Goal: Task Accomplishment & Management: Complete application form

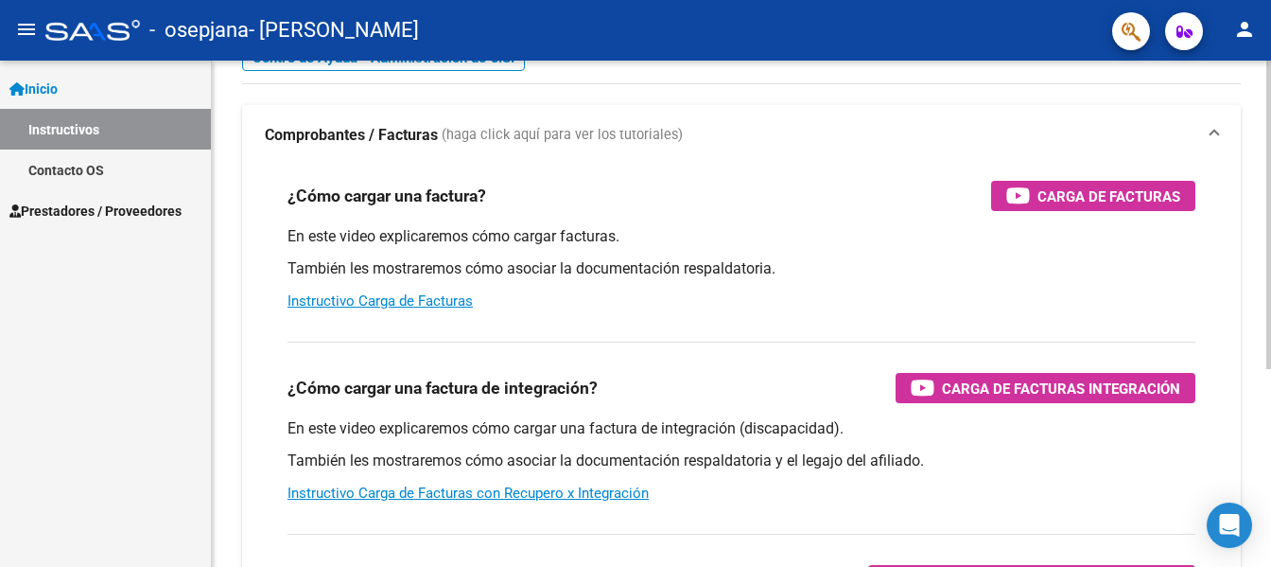
scroll to position [189, 0]
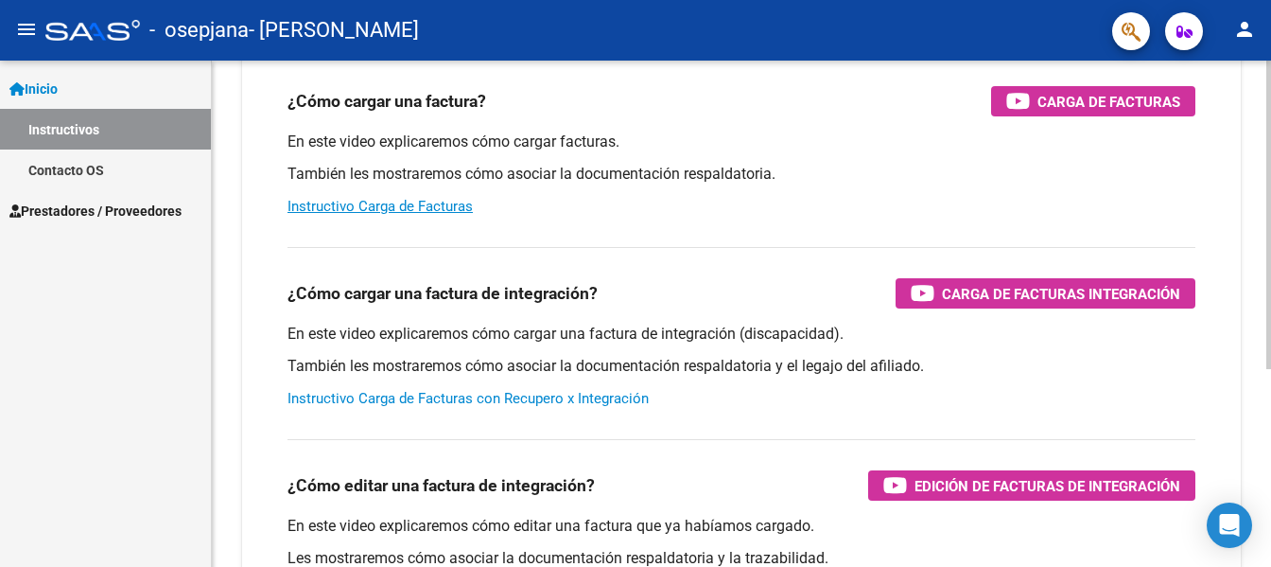
click at [463, 399] on link "Instructivo Carga de Facturas con Recupero x Integración" at bounding box center [468, 398] width 361 height 17
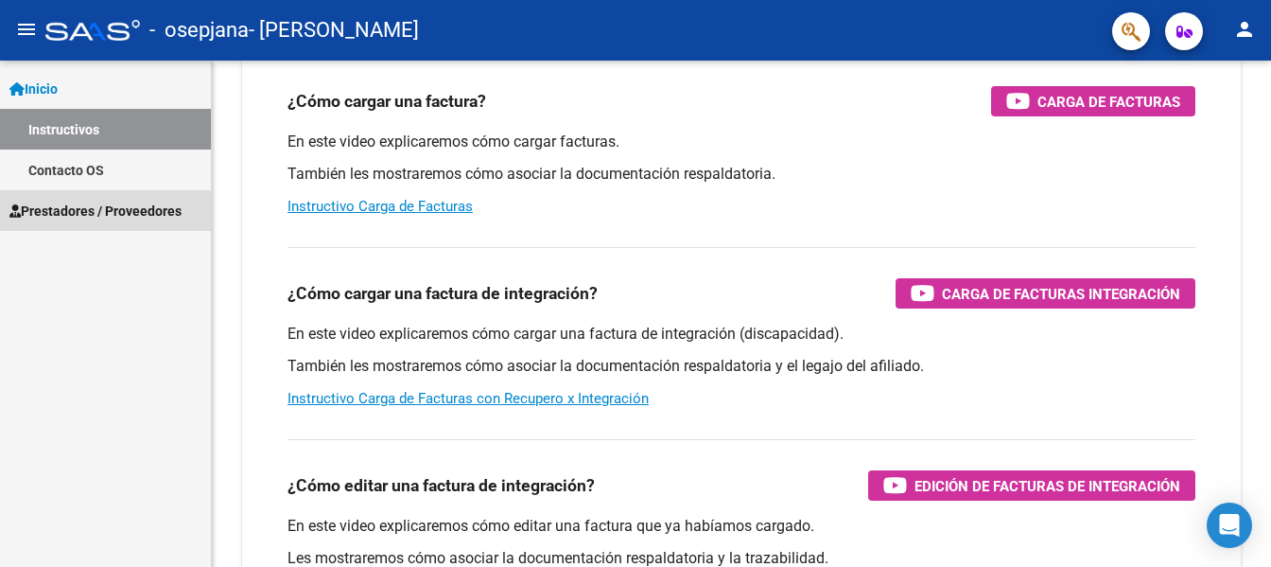
click at [83, 215] on span "Prestadores / Proveedores" at bounding box center [95, 211] width 172 height 21
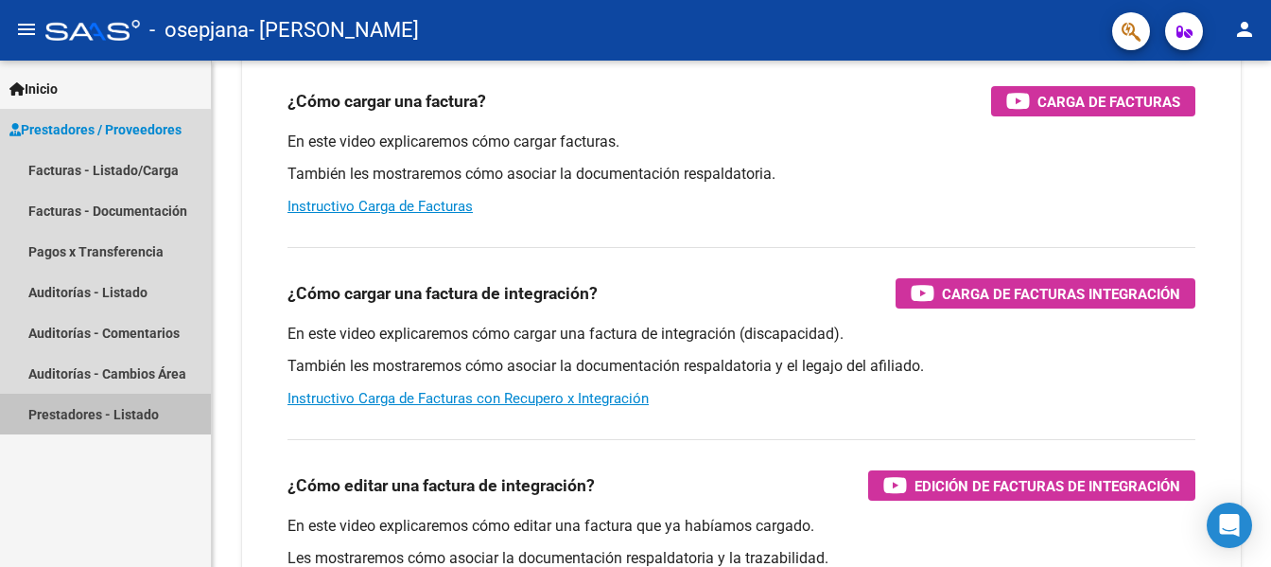
click at [85, 413] on link "Prestadores - Listado" at bounding box center [105, 413] width 211 height 41
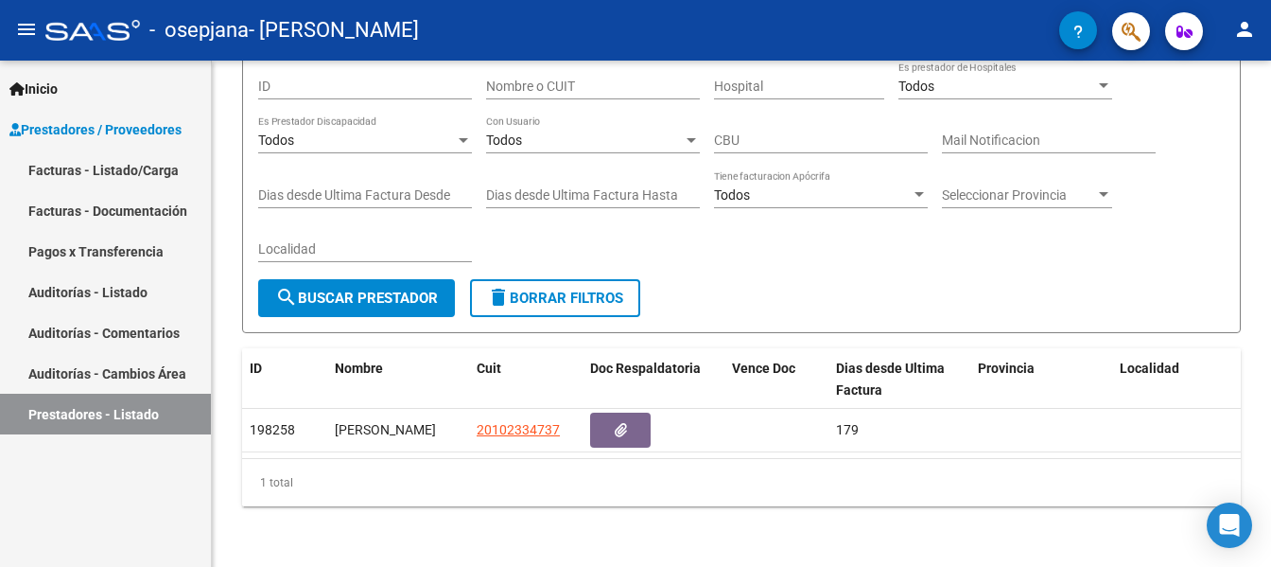
scroll to position [177, 0]
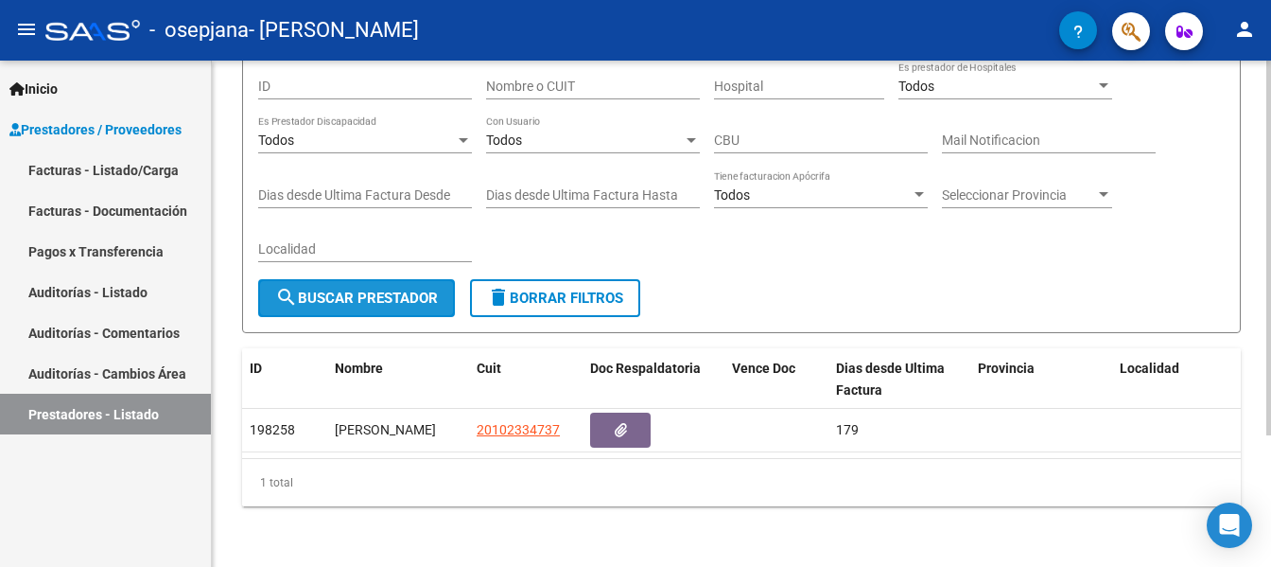
click at [375, 289] on span "search Buscar Prestador" at bounding box center [356, 297] width 163 height 17
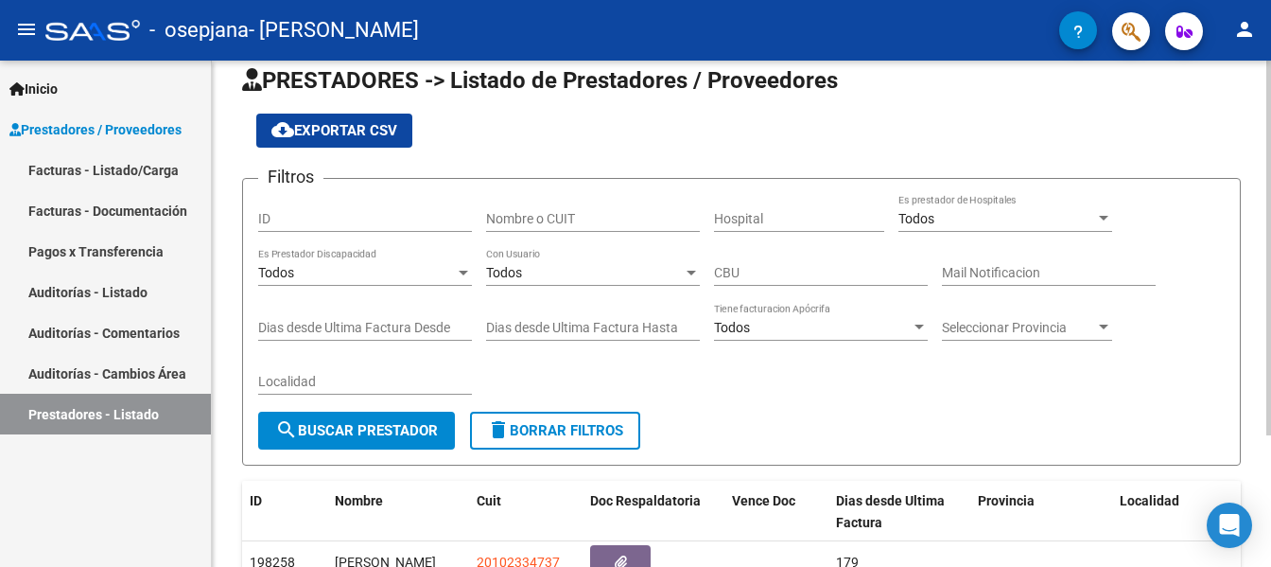
scroll to position [0, 0]
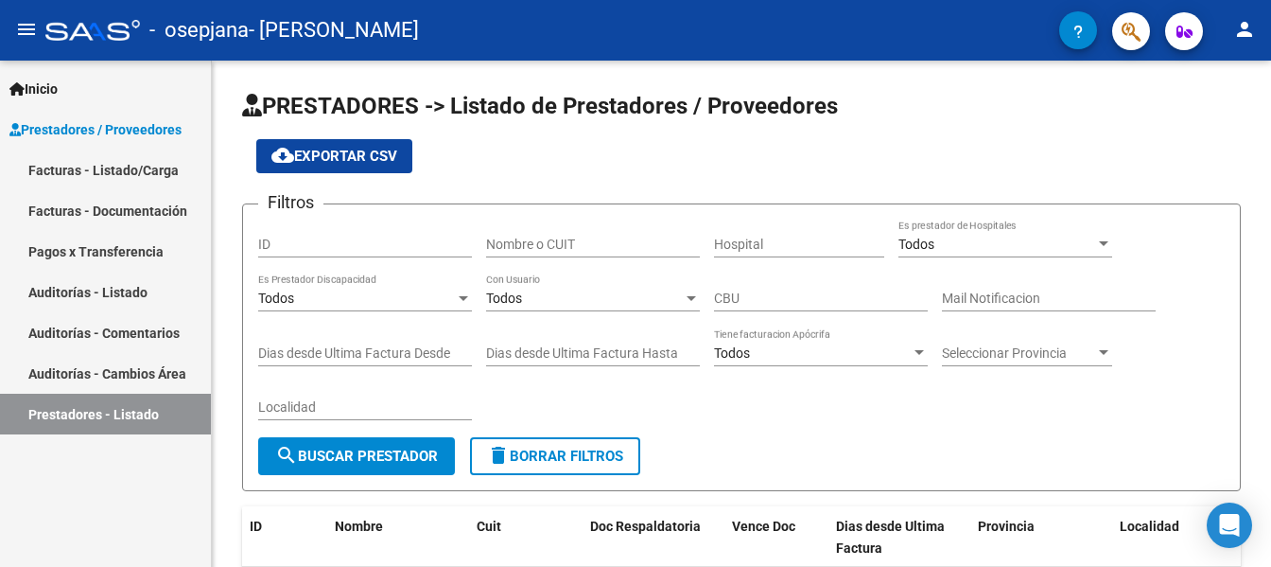
click at [52, 373] on link "Auditorías - Cambios Área" at bounding box center [105, 373] width 211 height 41
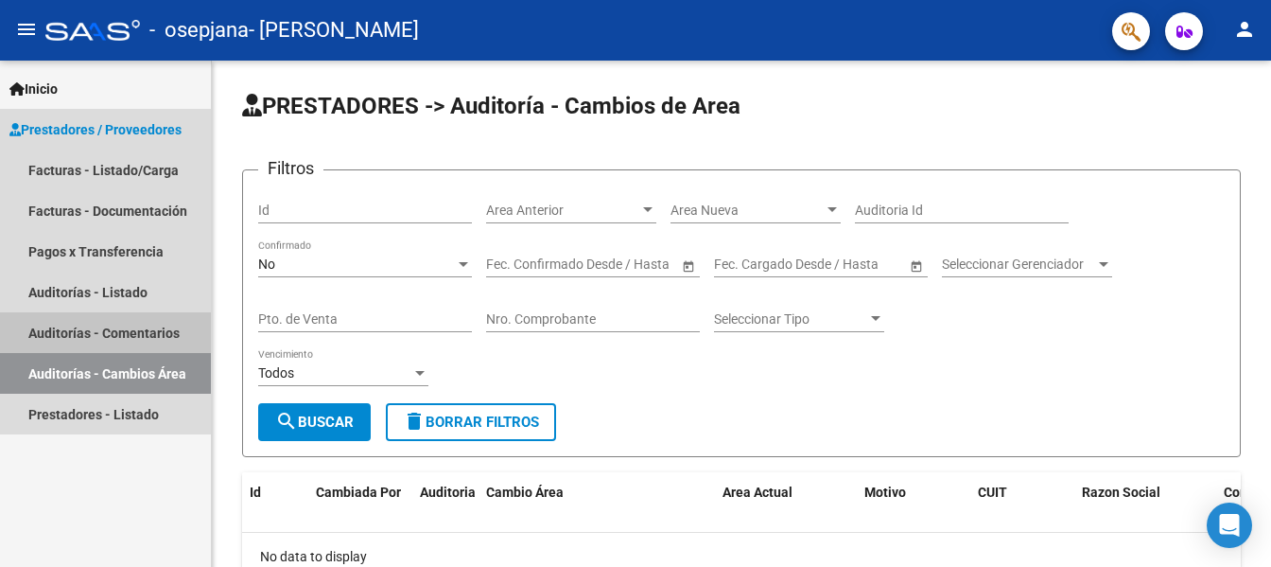
click at [63, 326] on link "Auditorías - Comentarios" at bounding box center [105, 332] width 211 height 41
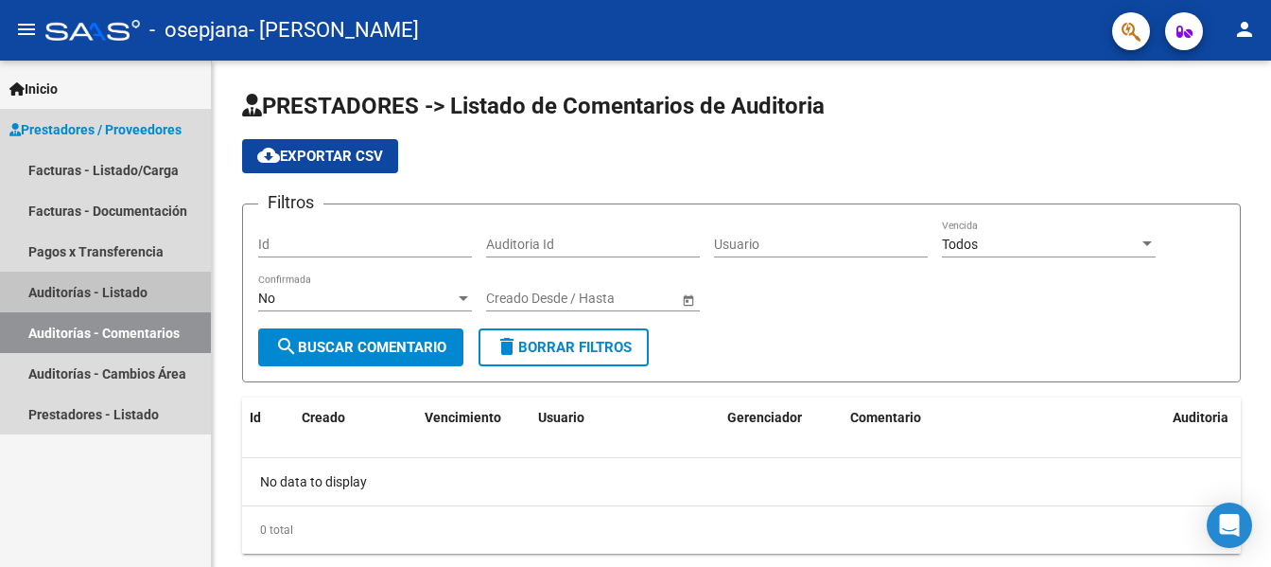
click at [66, 290] on link "Auditorías - Listado" at bounding box center [105, 291] width 211 height 41
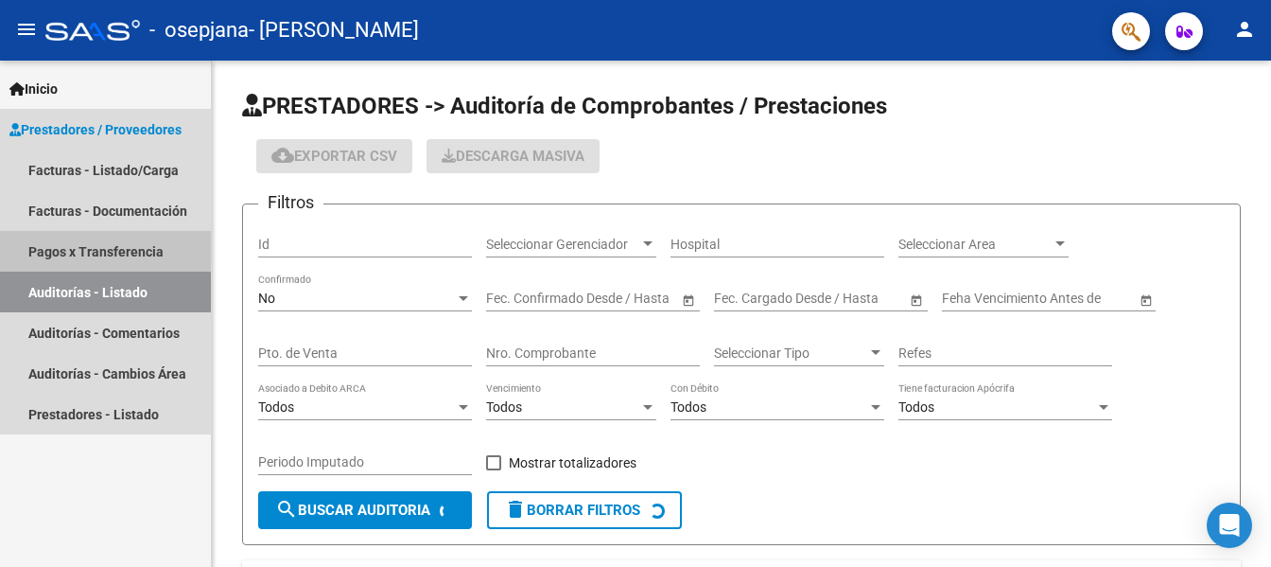
click at [72, 245] on link "Pagos x Transferencia" at bounding box center [105, 251] width 211 height 41
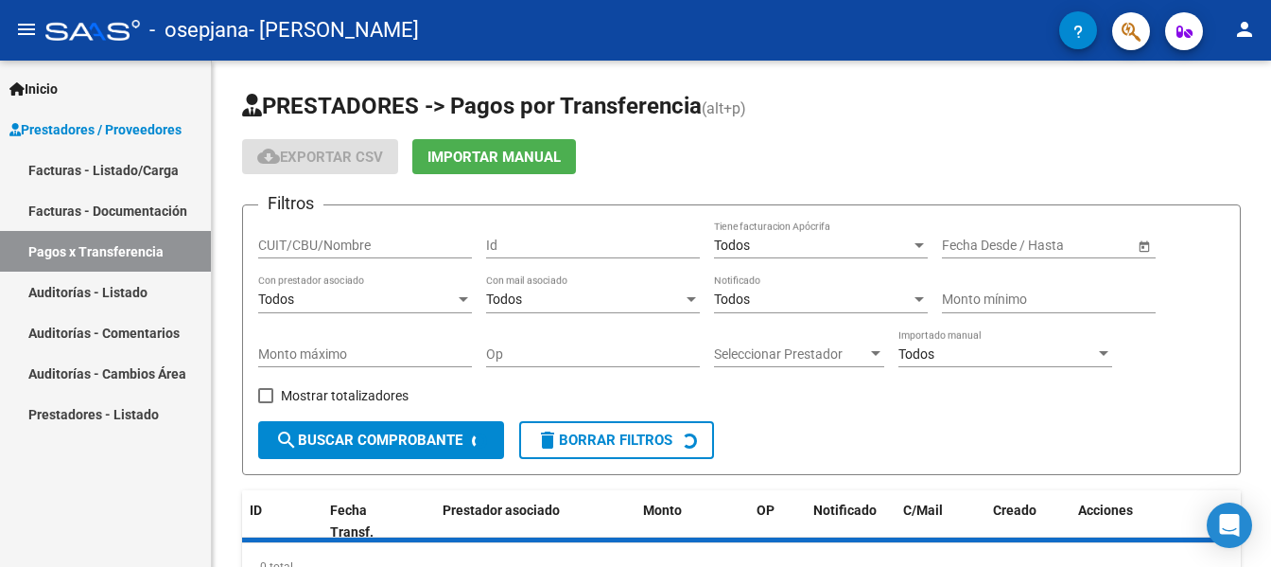
click at [82, 204] on link "Facturas - Documentación" at bounding box center [105, 210] width 211 height 41
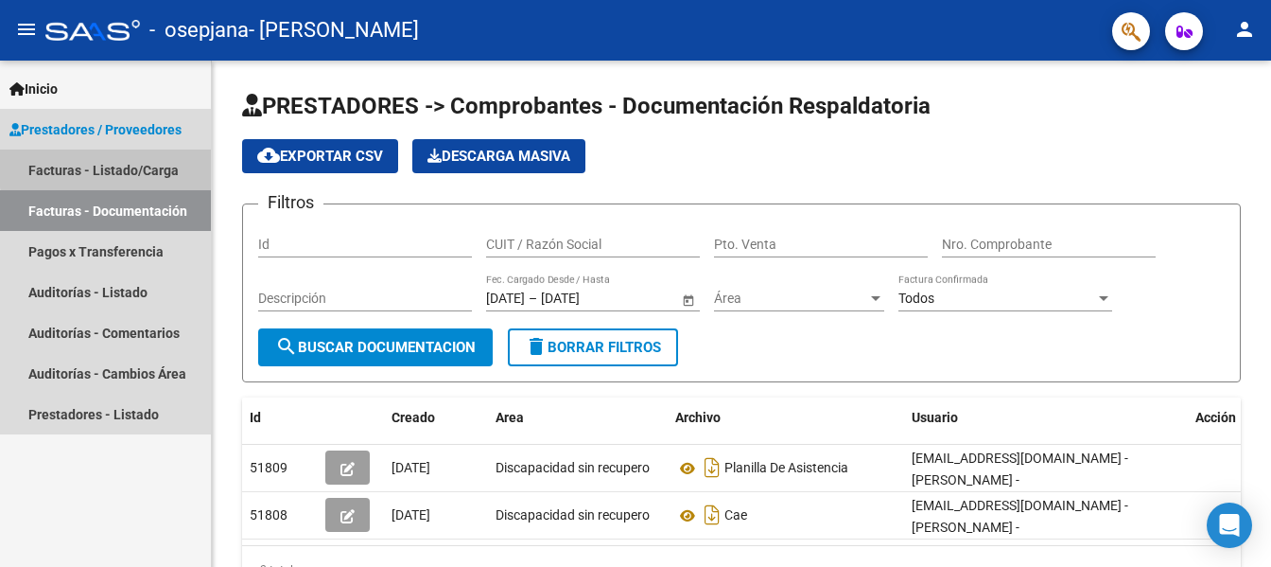
click at [110, 167] on link "Facturas - Listado/Carga" at bounding box center [105, 169] width 211 height 41
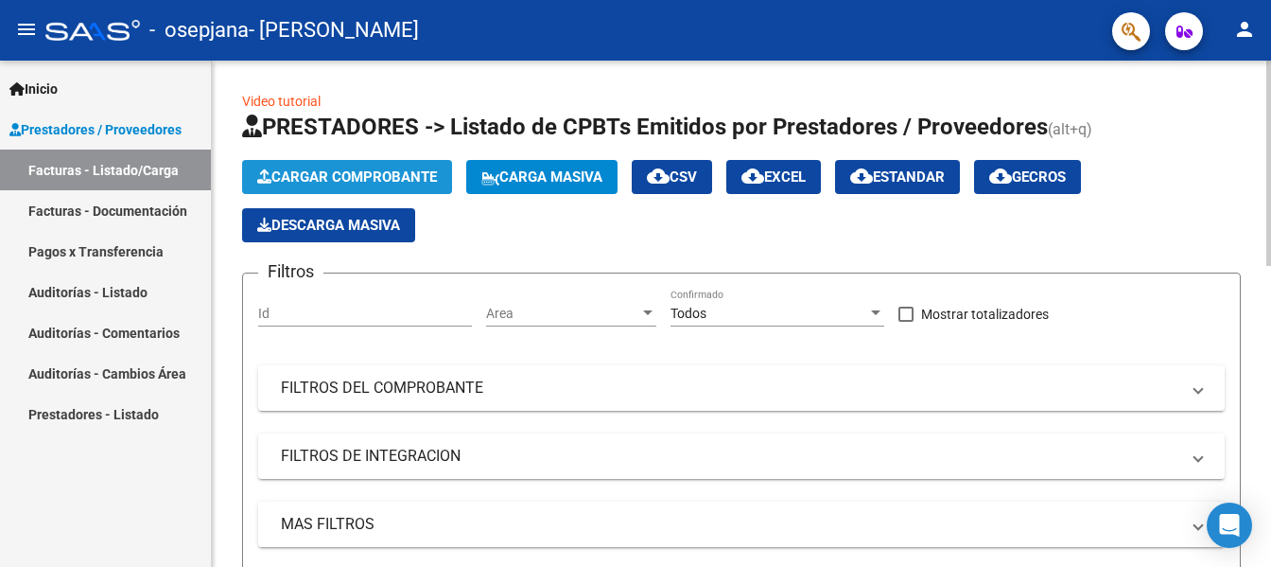
click at [341, 171] on span "Cargar Comprobante" at bounding box center [347, 176] width 180 height 17
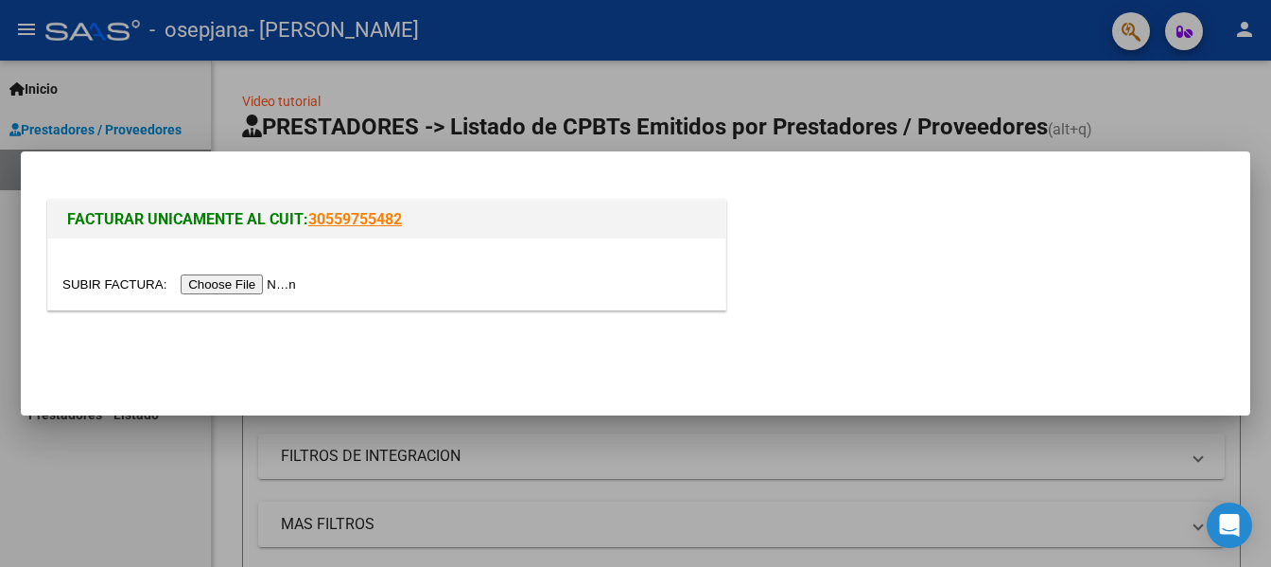
click at [283, 290] on input "file" at bounding box center [181, 284] width 239 height 20
